Goal: Information Seeking & Learning: Learn about a topic

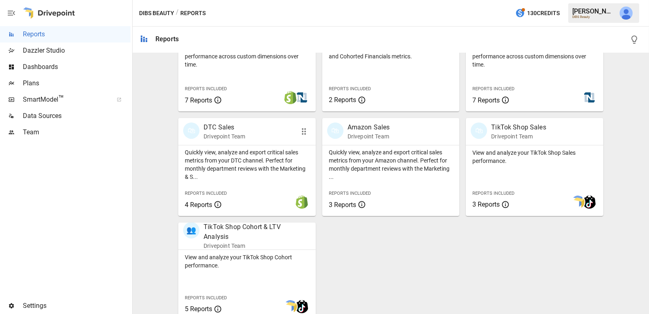
scroll to position [318, 0]
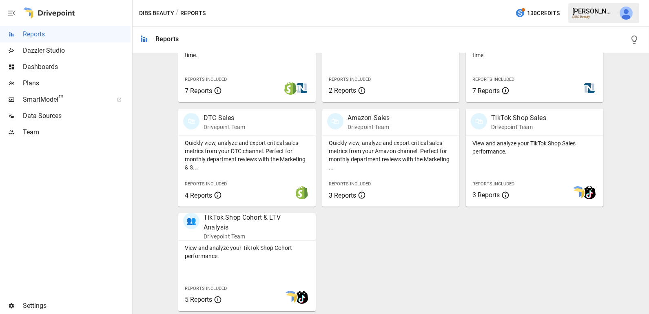
click at [262, 171] on p "Quickly view, analyze and export critical sales metrics from your DTC channel. …" at bounding box center [247, 155] width 124 height 33
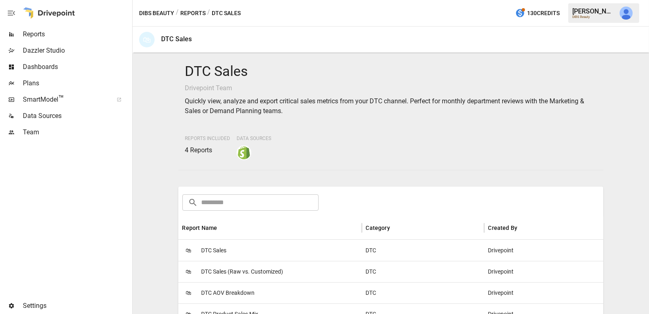
click at [251, 250] on div "🛍 DTC Sales" at bounding box center [270, 250] width 184 height 21
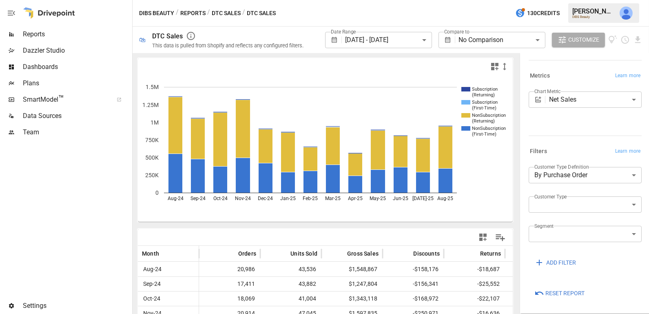
scroll to position [67, 0]
click at [570, 295] on span "Reset Report" at bounding box center [565, 293] width 39 height 10
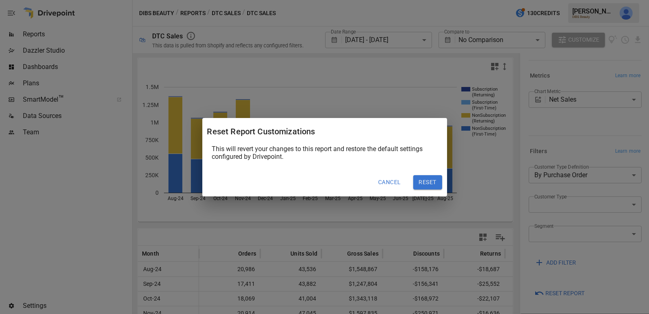
click at [435, 182] on button "Reset" at bounding box center [427, 182] width 29 height 15
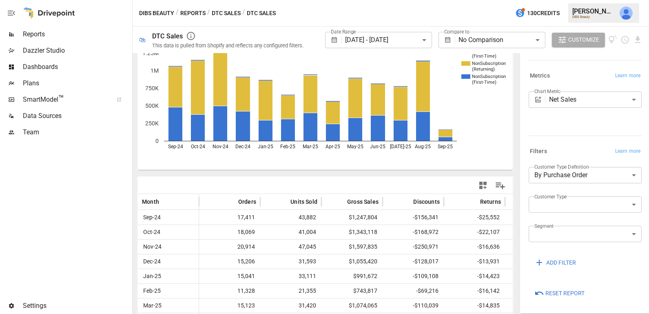
scroll to position [143, 0]
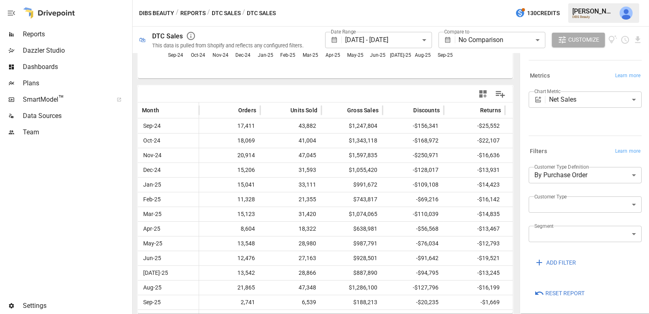
click at [70, 37] on span "Reports" at bounding box center [77, 34] width 108 height 10
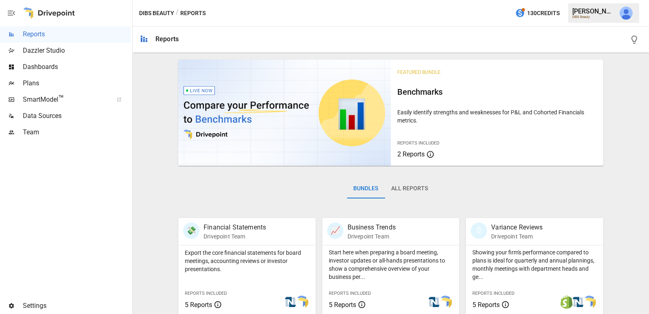
scroll to position [318, 0]
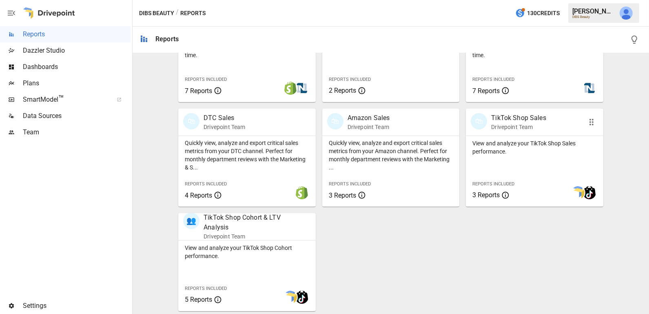
click at [542, 169] on div "View and analyze your TikTok Shop Sales performance. Reports Included 3 Reports" at bounding box center [535, 171] width 138 height 71
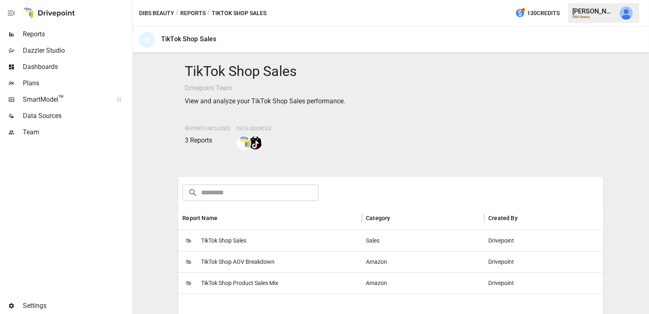
click at [278, 235] on div "🛍 TikTok Shop Sales" at bounding box center [270, 240] width 184 height 21
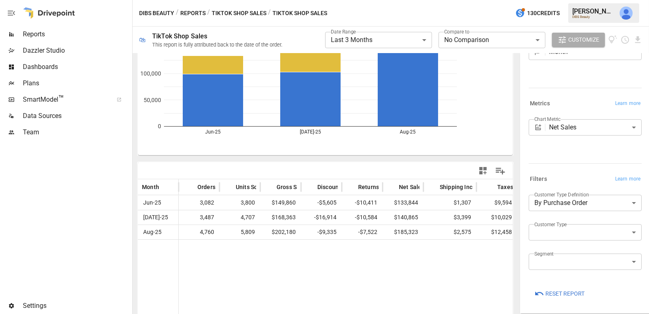
scroll to position [83, 0]
